Goal: Information Seeking & Learning: Compare options

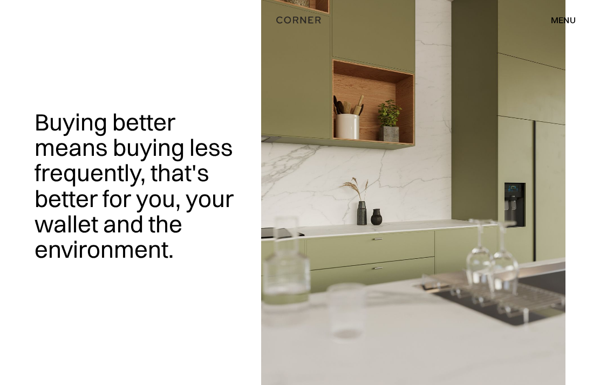
click at [566, 19] on div "menu" at bounding box center [563, 20] width 25 height 9
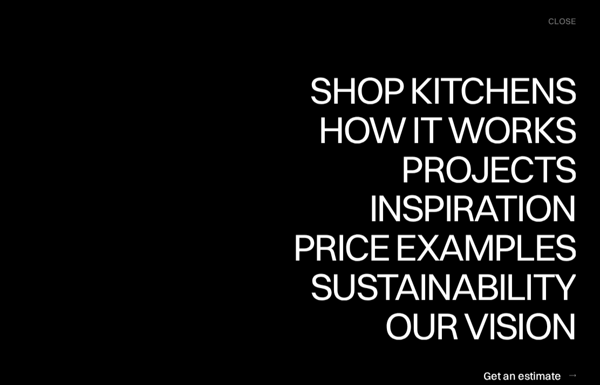
click at [552, 86] on div "Shop Kitchens" at bounding box center [439, 90] width 271 height 38
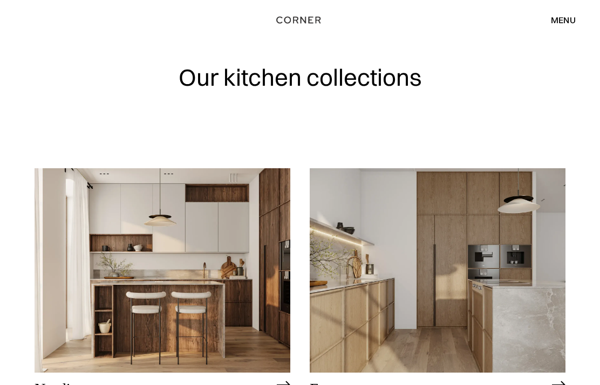
click at [565, 17] on div "menu" at bounding box center [563, 20] width 25 height 9
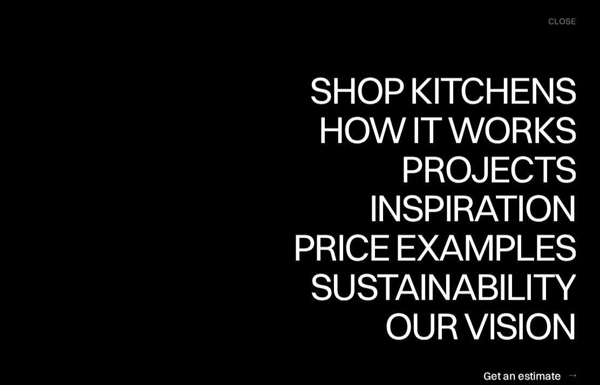
click at [551, 244] on div "Price examples" at bounding box center [434, 247] width 283 height 38
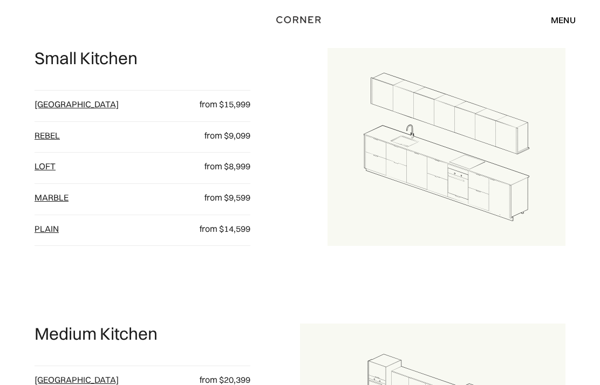
scroll to position [585, 0]
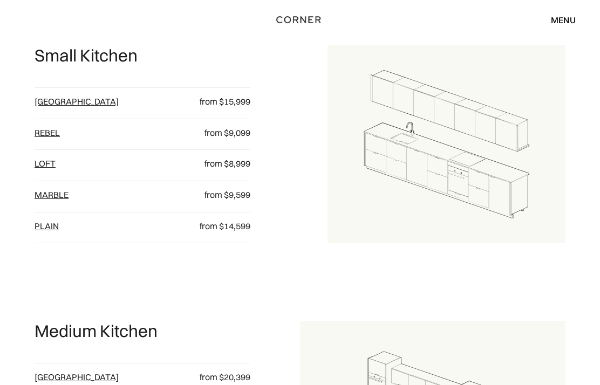
click at [43, 107] on link "Berlin" at bounding box center [77, 102] width 84 height 11
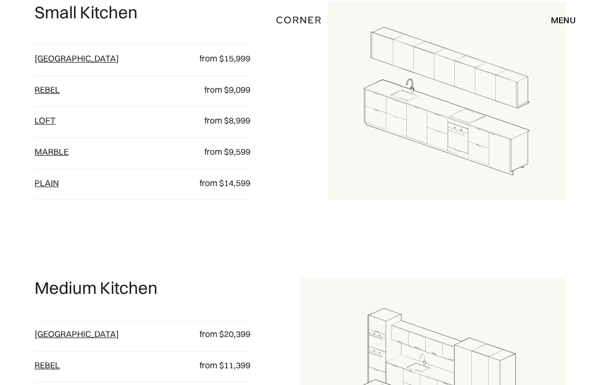
click at [40, 95] on link "Rebel" at bounding box center [47, 89] width 25 height 11
click at [39, 126] on link "loft" at bounding box center [45, 120] width 21 height 11
click at [41, 157] on link "Marble" at bounding box center [52, 151] width 34 height 11
click at [39, 188] on link "plain" at bounding box center [47, 183] width 24 height 11
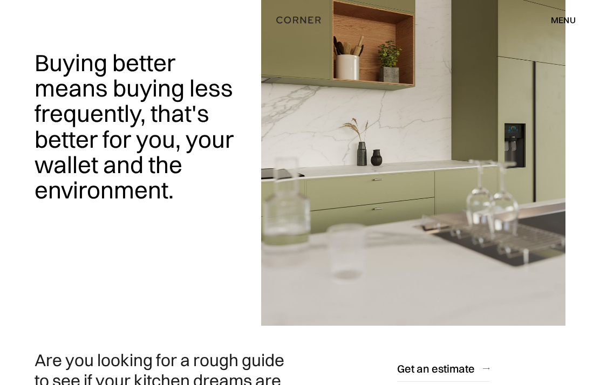
scroll to position [0, 0]
